Goal: Task Accomplishment & Management: Manage account settings

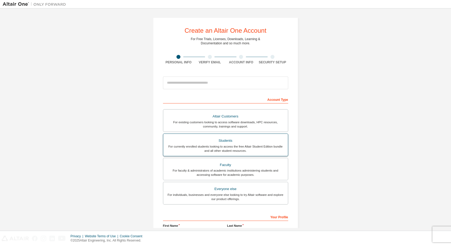
click at [233, 146] on div "For currently enrolled students looking to access the free Altair Student Editi…" at bounding box center [225, 148] width 118 height 8
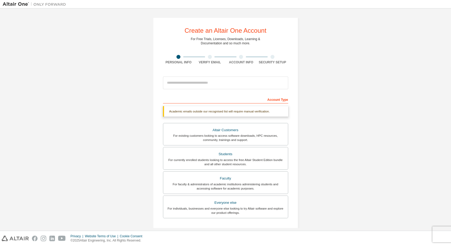
click at [241, 99] on div "Account Type" at bounding box center [225, 99] width 125 height 8
click at [217, 86] on input "email" at bounding box center [225, 83] width 125 height 13
type input "**********"
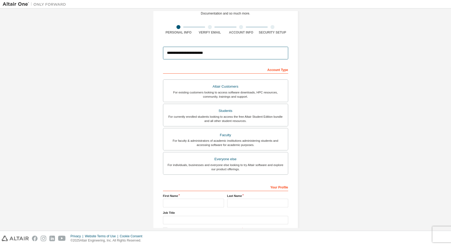
scroll to position [61, 0]
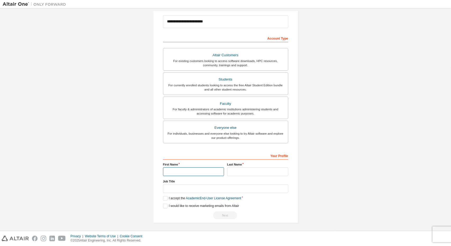
click at [205, 172] on input "text" at bounding box center [193, 171] width 61 height 9
type input "*"
type input "********"
click at [237, 170] on input "text" at bounding box center [257, 171] width 61 height 9
type input "****"
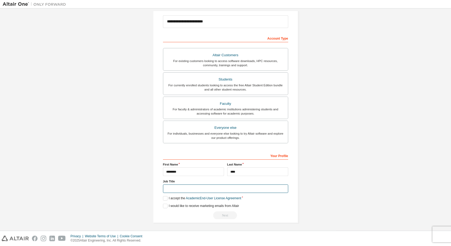
click at [215, 187] on input "text" at bounding box center [225, 189] width 125 height 9
type input "******"
click at [165, 197] on label "I accept the Academic End-User License Agreement" at bounding box center [202, 198] width 78 height 4
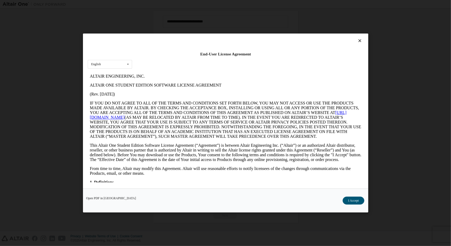
scroll to position [0, 0]
click at [360, 198] on button "I Accept" at bounding box center [353, 201] width 22 height 8
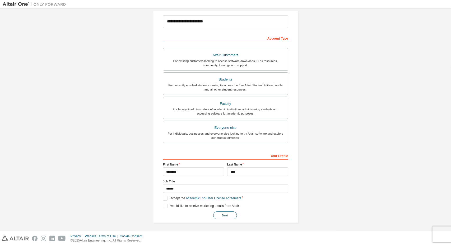
click at [231, 216] on button "Next" at bounding box center [225, 215] width 24 height 8
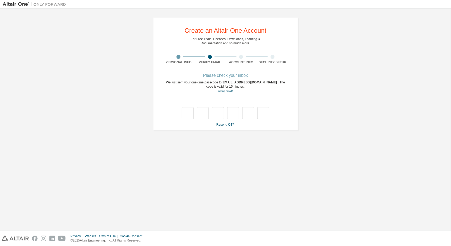
type input "*"
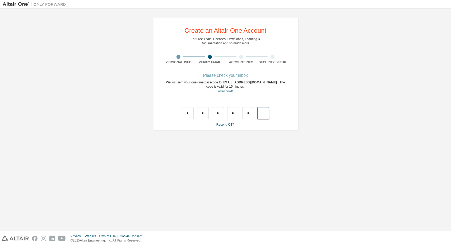
type input "*"
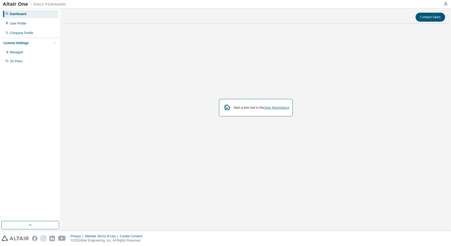
click at [284, 107] on link "Altair Marketplace" at bounding box center [276, 108] width 25 height 4
click at [19, 51] on div "Managed" at bounding box center [16, 52] width 13 height 4
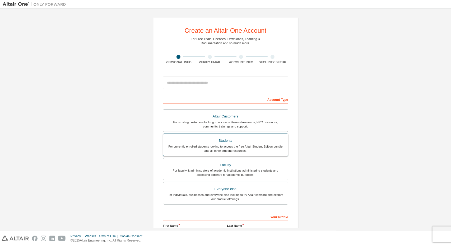
click at [191, 144] on div "For currently enrolled students looking to access the free Altair Student Editi…" at bounding box center [225, 148] width 118 height 8
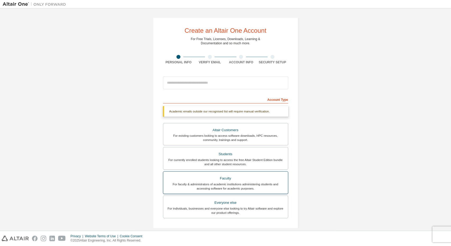
click at [177, 184] on div "For faculty & administrators of academic institutions administering students an…" at bounding box center [225, 186] width 118 height 8
click at [178, 187] on div "For faculty & administrators of academic institutions administering students an…" at bounding box center [225, 186] width 118 height 8
click at [190, 166] on label "Students For currently enrolled students looking to access the free Altair Stud…" at bounding box center [225, 158] width 125 height 23
click at [183, 168] on label "Students For currently enrolled students looking to access the free Altair Stud…" at bounding box center [225, 158] width 125 height 23
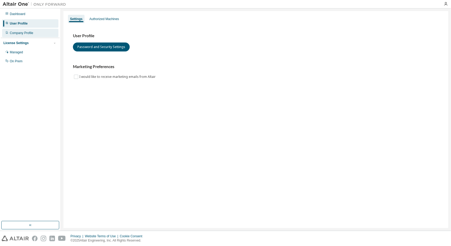
click at [31, 33] on div "Company Profile" at bounding box center [21, 33] width 23 height 4
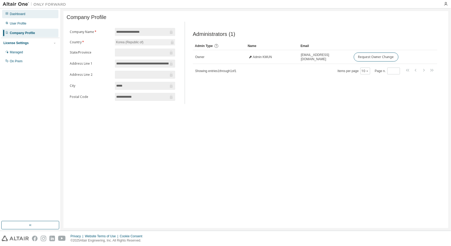
click at [38, 13] on div "Dashboard" at bounding box center [30, 14] width 56 height 8
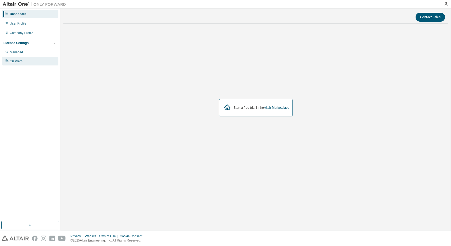
click at [26, 65] on div "On Prem" at bounding box center [30, 61] width 56 height 8
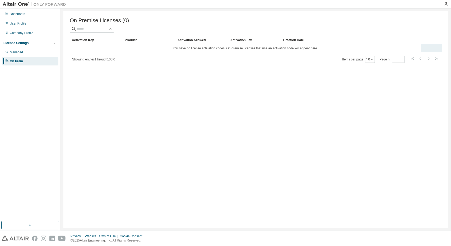
click at [298, 50] on td "You have no license activation codes. On-premise licenses that use an activatio…" at bounding box center [245, 48] width 351 height 8
click at [20, 23] on div "User Profile" at bounding box center [18, 23] width 17 height 4
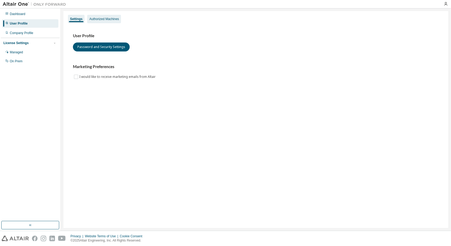
click at [115, 22] on div "Authorized Machines" at bounding box center [104, 19] width 34 height 8
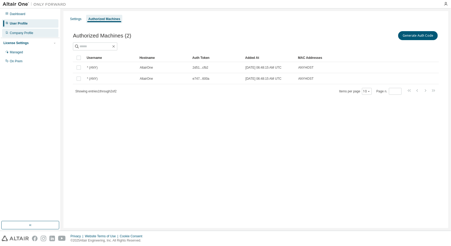
click at [38, 29] on div "Company Profile" at bounding box center [30, 33] width 56 height 8
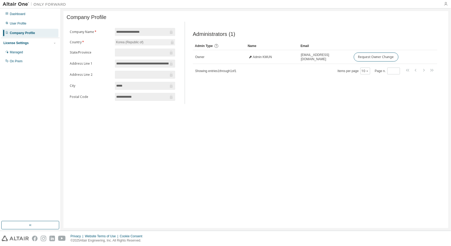
click at [447, 2] on icon "button" at bounding box center [445, 4] width 4 height 4
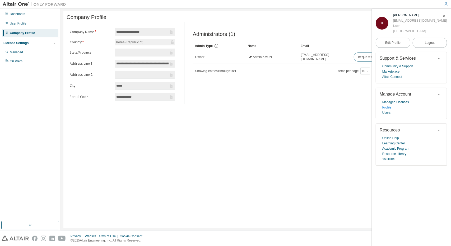
click at [388, 107] on link "Profile" at bounding box center [386, 107] width 9 height 5
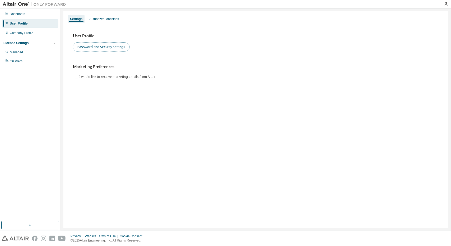
click at [107, 45] on button "Password and Security Settings" at bounding box center [101, 47] width 57 height 9
click at [24, 6] on img at bounding box center [36, 4] width 66 height 5
click at [443, 4] on div at bounding box center [445, 4] width 11 height 4
click at [446, 5] on icon "button" at bounding box center [445, 4] width 4 height 4
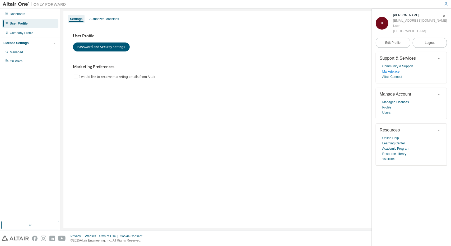
click at [388, 70] on link "Marketplace" at bounding box center [390, 71] width 17 height 5
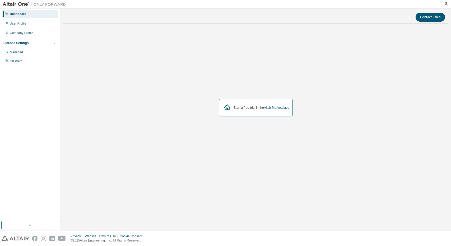
click at [26, 45] on div "License Settings" at bounding box center [15, 43] width 25 height 4
